Goal: Go to known website: Access a specific website the user already knows

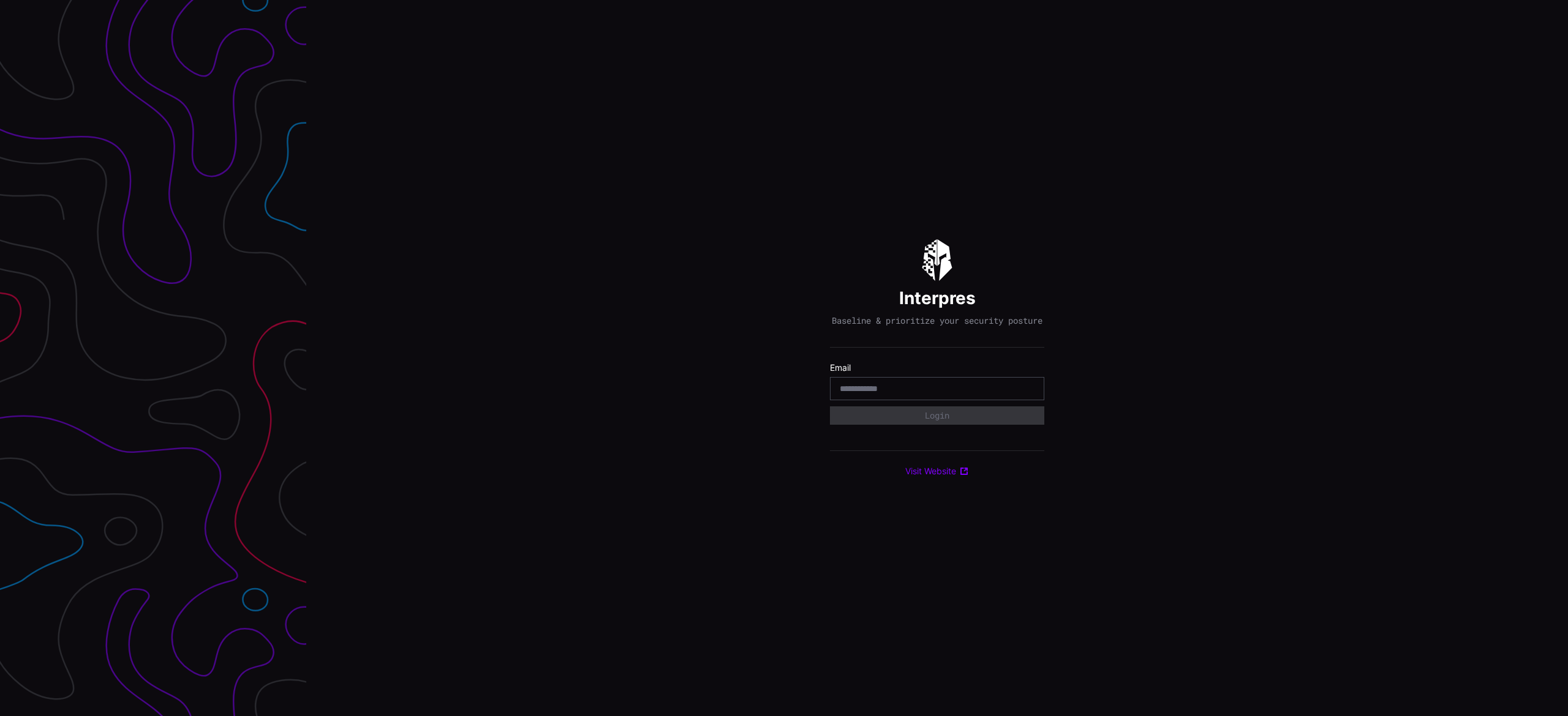
click at [920, 394] on input "email" at bounding box center [937, 389] width 194 height 11
type input "**********"
click at [969, 425] on div "Select Tenant" at bounding box center [932, 421] width 184 height 11
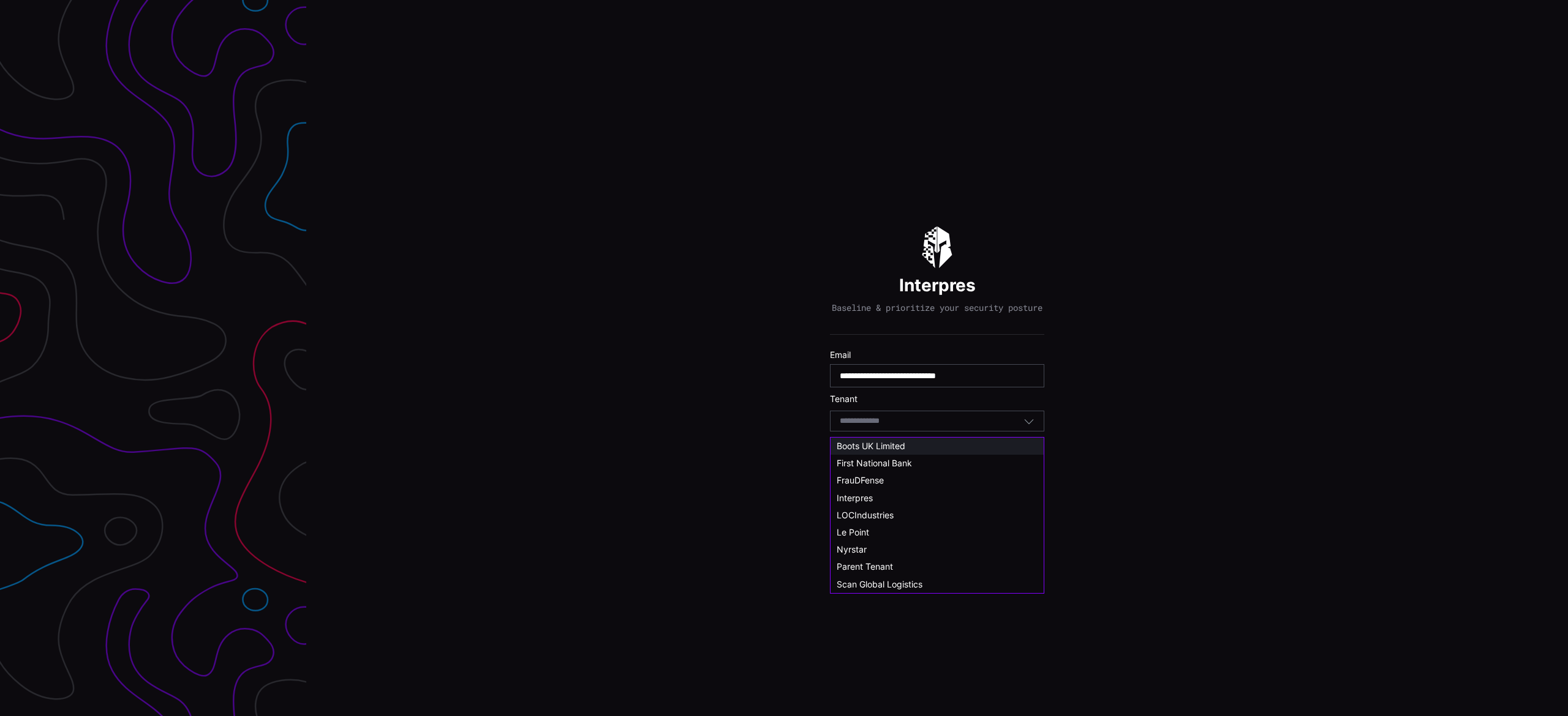
click at [922, 447] on div "Boots UK Limited" at bounding box center [937, 446] width 201 height 11
